Goal: Find contact information: Find contact information

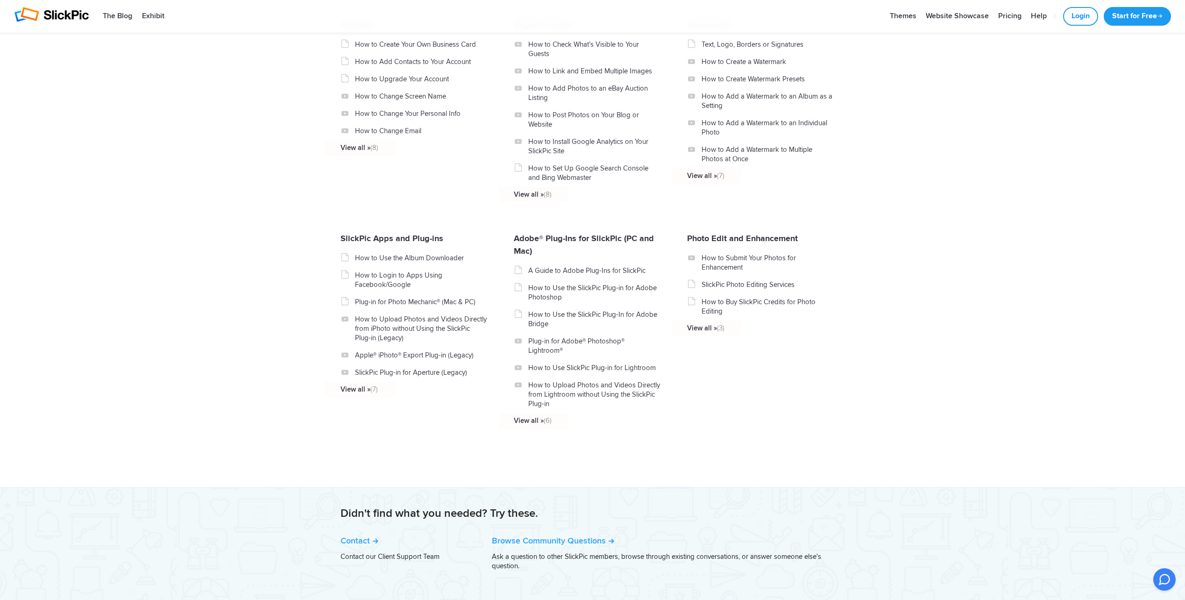
scroll to position [876, 0]
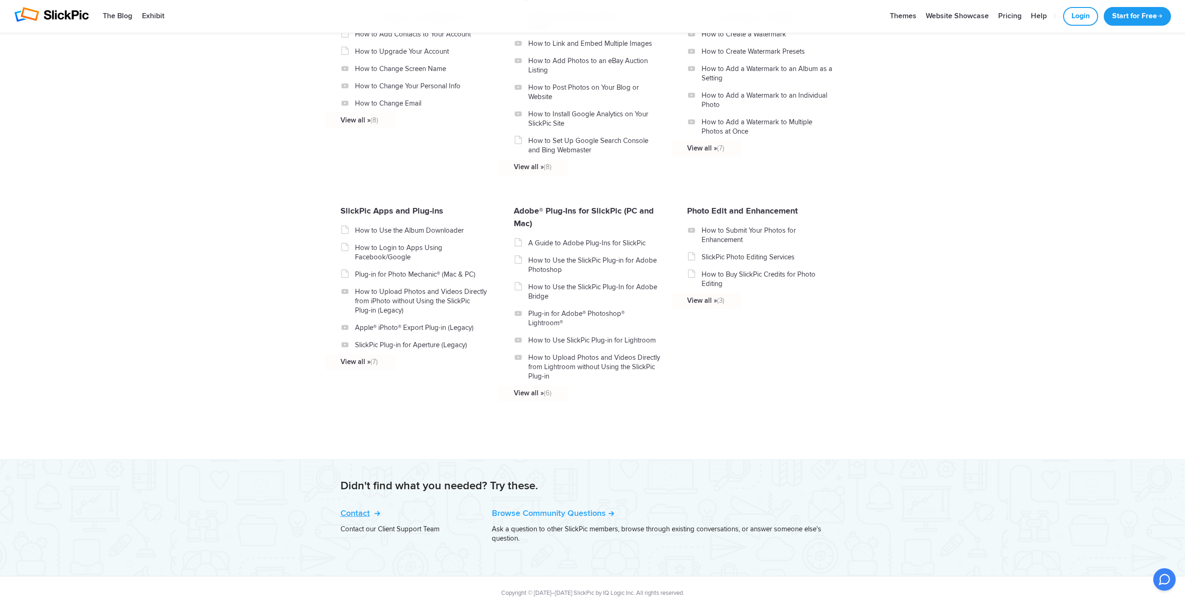
click at [362, 508] on link "Contact" at bounding box center [359, 513] width 38 height 10
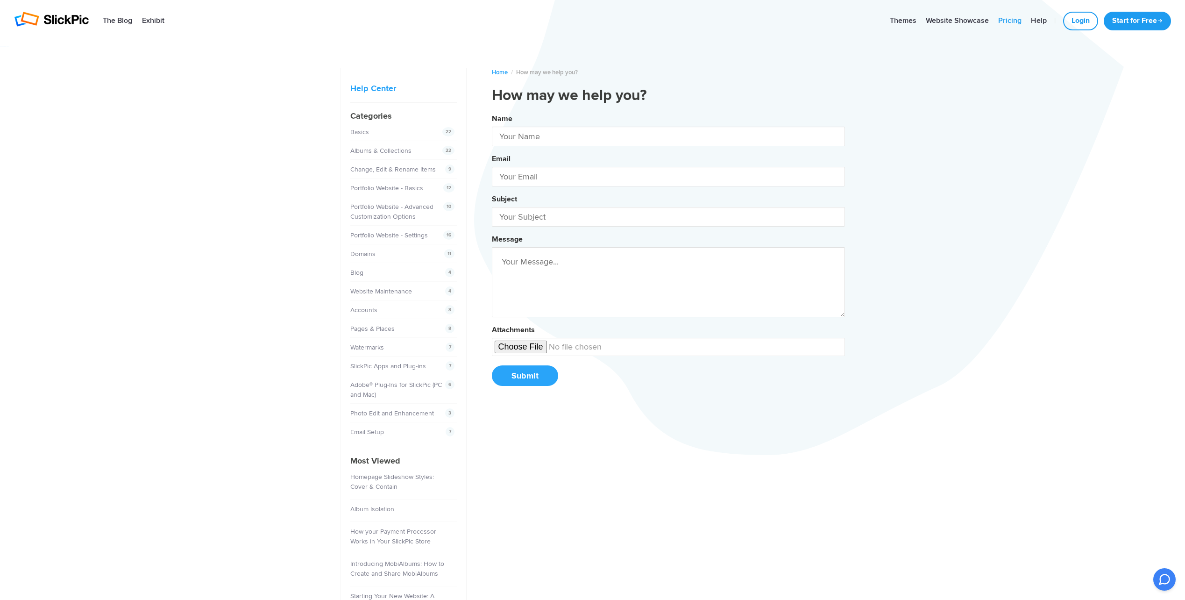
click at [1010, 22] on link "Pricing" at bounding box center [1009, 21] width 33 height 19
